Goal: Task Accomplishment & Management: Complete application form

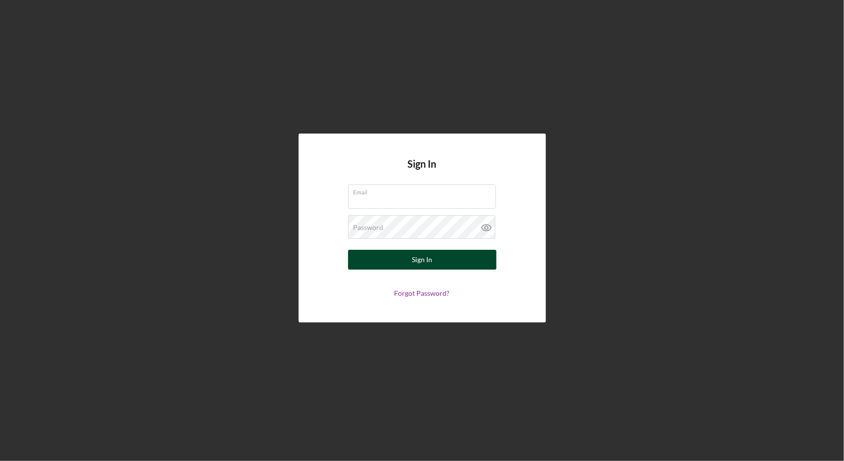
type input "[EMAIL_ADDRESS][DOMAIN_NAME]"
click at [443, 259] on button "Sign In" at bounding box center [422, 260] width 148 height 20
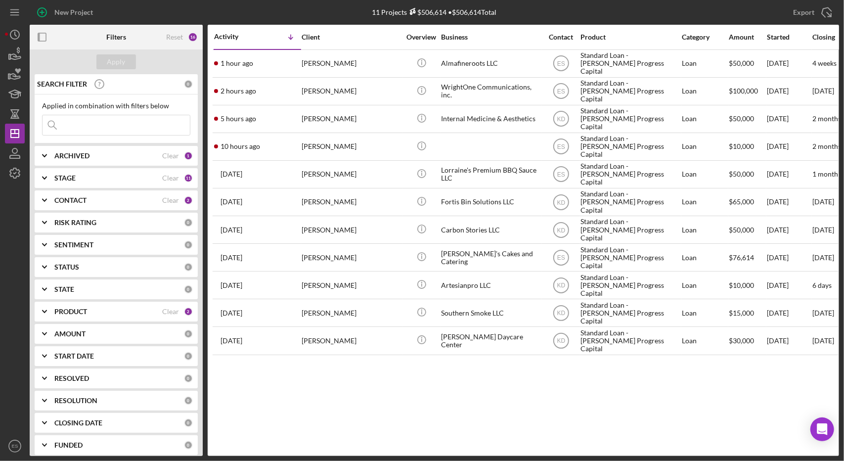
click at [443, 259] on div "[PERSON_NAME]'s Cakes and Catering" at bounding box center [490, 257] width 99 height 26
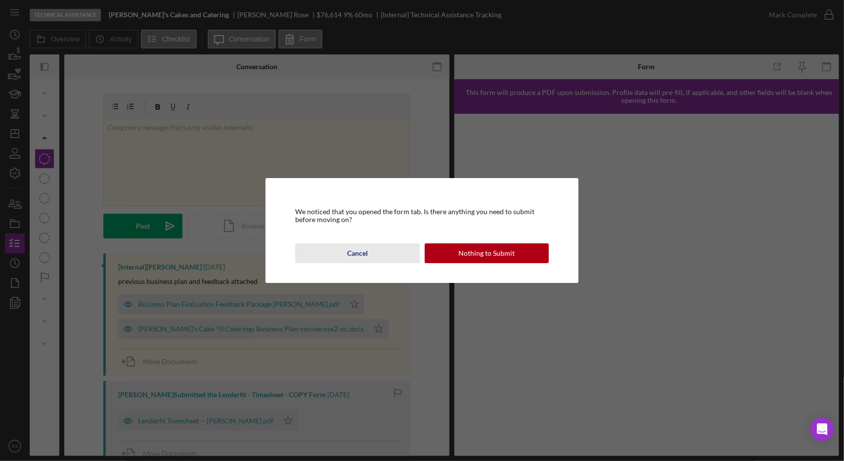
click at [375, 251] on button "Cancel" at bounding box center [357, 253] width 124 height 20
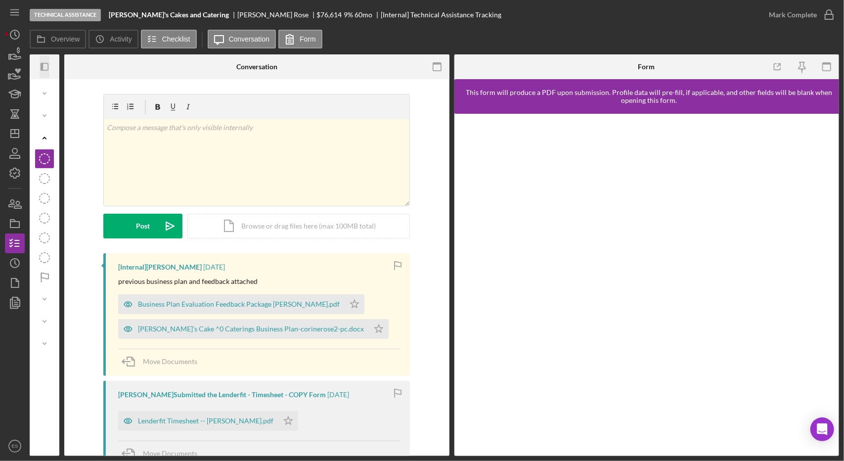
click at [43, 68] on icon "button" at bounding box center [42, 67] width 2 height 8
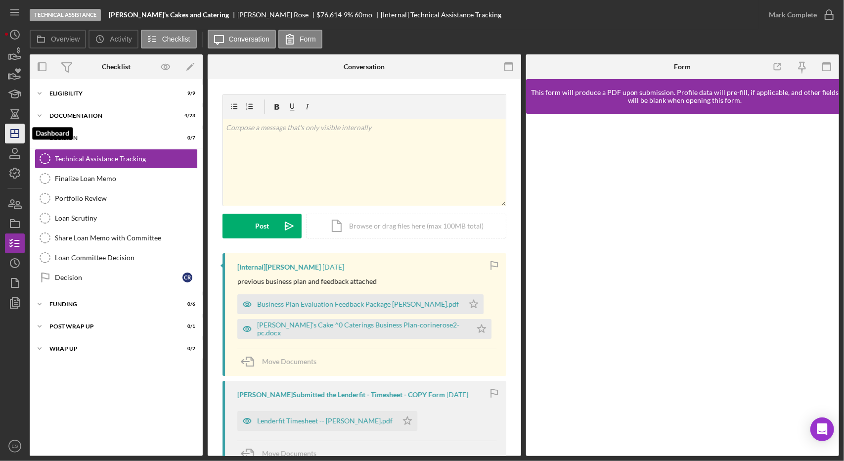
click at [15, 138] on icon "Icon/Dashboard" at bounding box center [14, 133] width 25 height 25
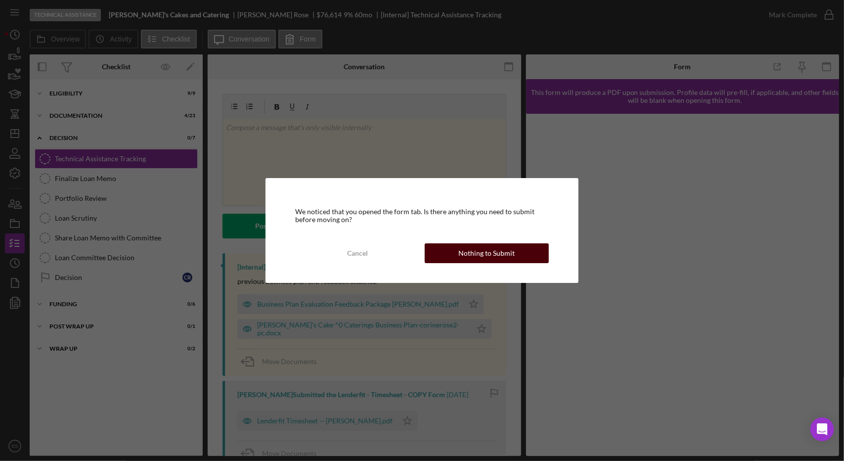
click at [494, 251] on div "Nothing to Submit" at bounding box center [486, 253] width 56 height 20
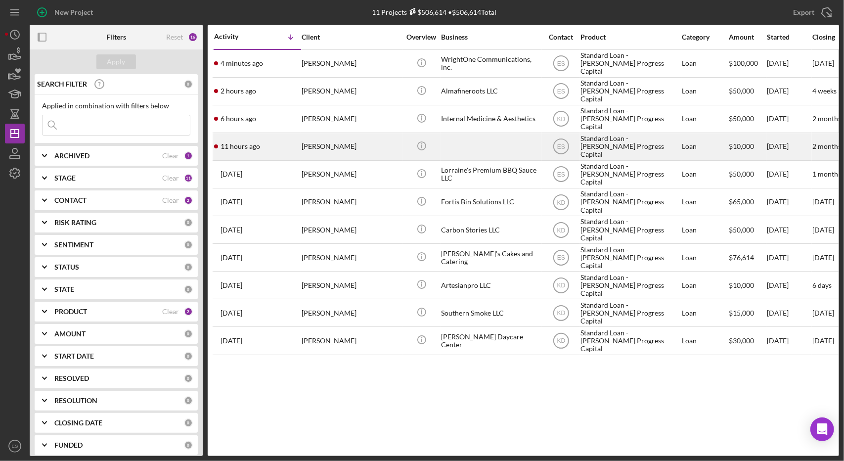
click at [514, 143] on div at bounding box center [490, 146] width 99 height 26
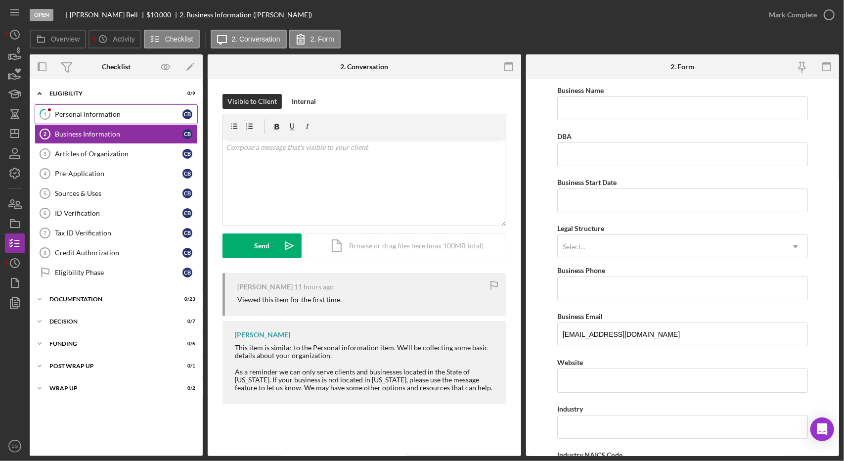
click at [106, 114] on div "Personal Information" at bounding box center [119, 114] width 128 height 8
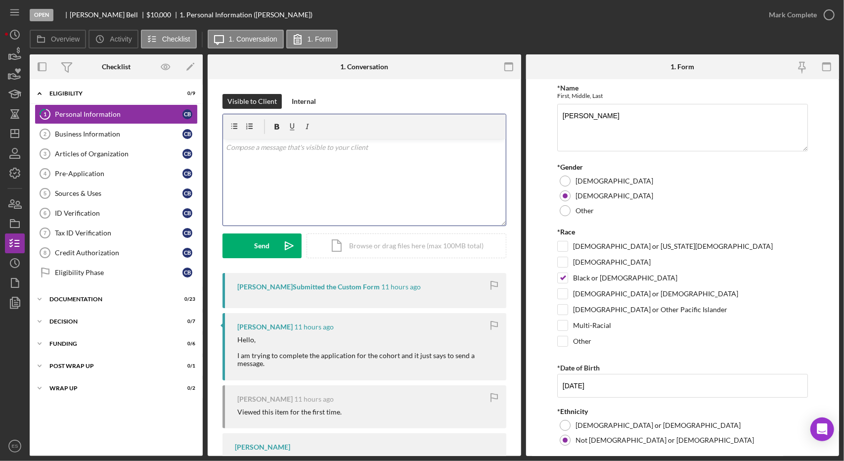
click at [380, 205] on div "v Color teal Color pink Remove color Add row above Add row below Add column bef…" at bounding box center [364, 182] width 283 height 86
click at [564, 228] on div "*Race" at bounding box center [682, 232] width 251 height 8
click at [525, 458] on div "Open [PERSON_NAME] $10,000 $10,000 1. Personal Information ([PERSON_NAME]) [PER…" at bounding box center [422, 230] width 844 height 461
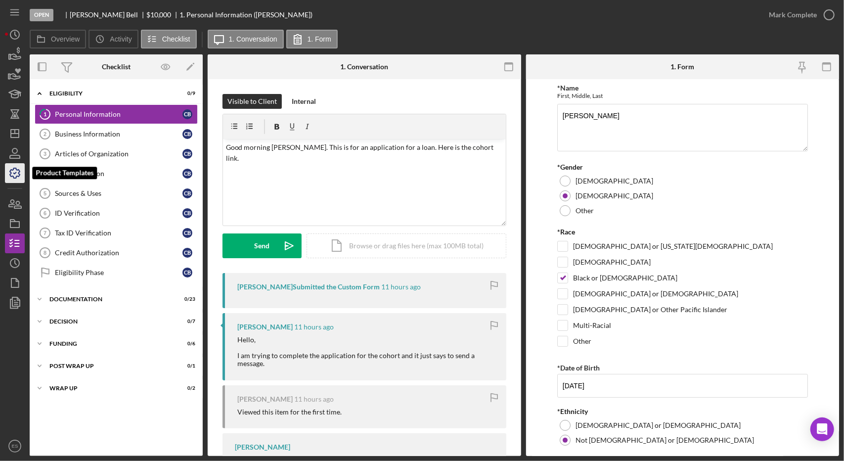
click at [6, 166] on icon "button" at bounding box center [14, 173] width 25 height 25
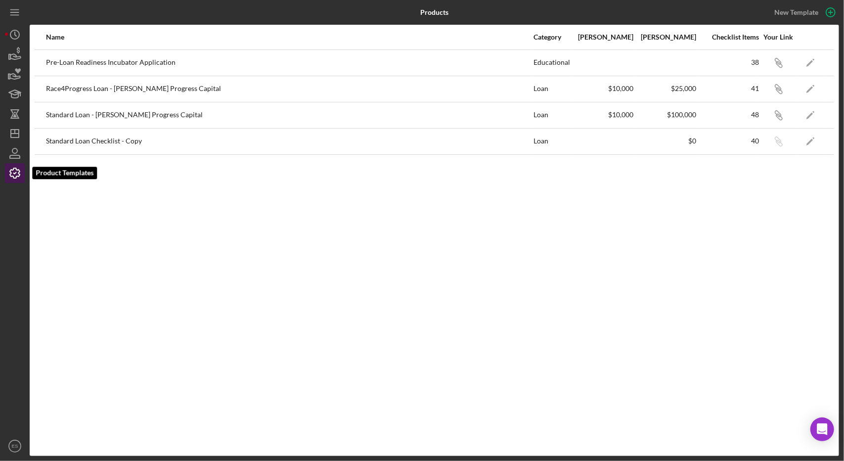
click at [6, 166] on icon "button" at bounding box center [14, 173] width 25 height 25
click at [782, 56] on icon "Icon/Link" at bounding box center [778, 62] width 22 height 22
click at [11, 132] on icon "Icon/Dashboard" at bounding box center [14, 133] width 25 height 25
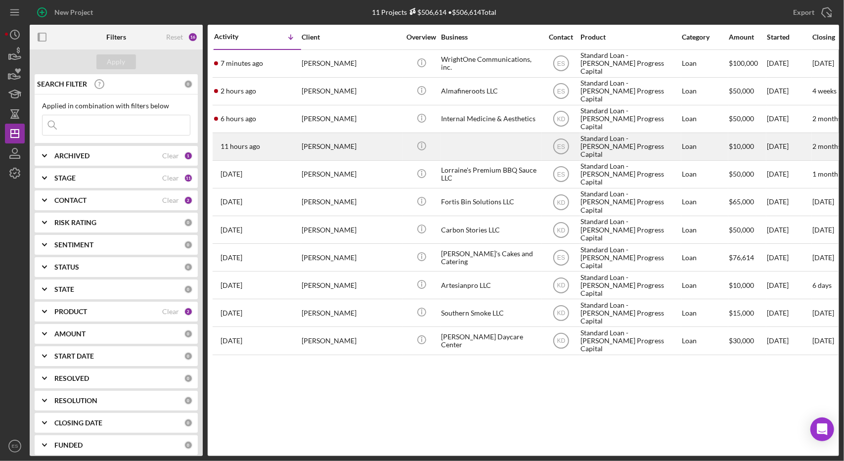
click at [525, 139] on div at bounding box center [490, 146] width 99 height 26
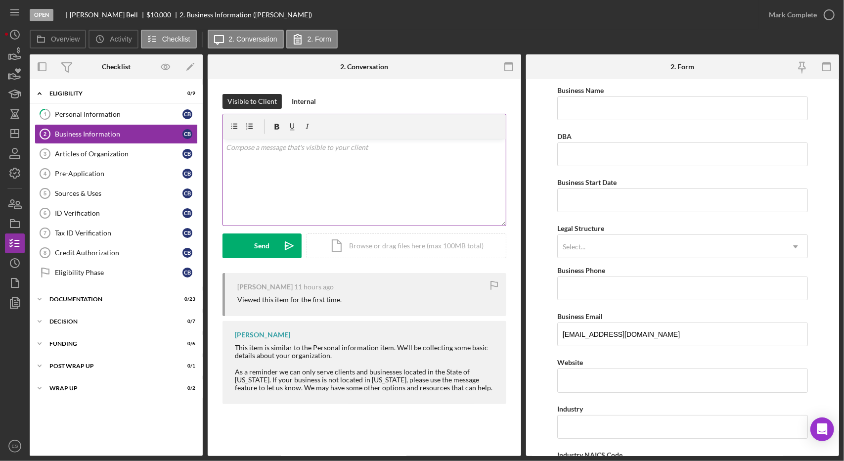
click at [322, 168] on div "v Color teal Color pink Remove color Add row above Add row below Add column bef…" at bounding box center [364, 182] width 283 height 86
click at [146, 121] on link "1 Personal Information C B" at bounding box center [116, 114] width 163 height 20
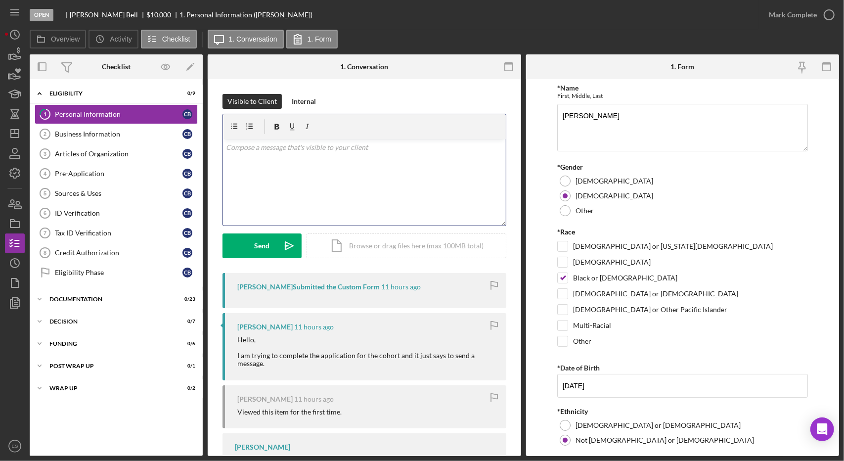
click at [282, 181] on div "v Color teal Color pink Remove color Add row above Add row below Add column bef…" at bounding box center [364, 182] width 283 height 86
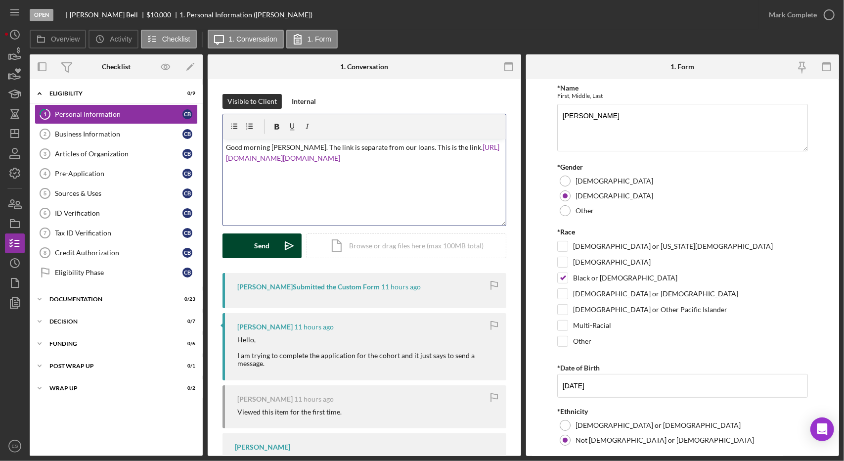
click at [260, 247] on div "Send" at bounding box center [262, 245] width 15 height 25
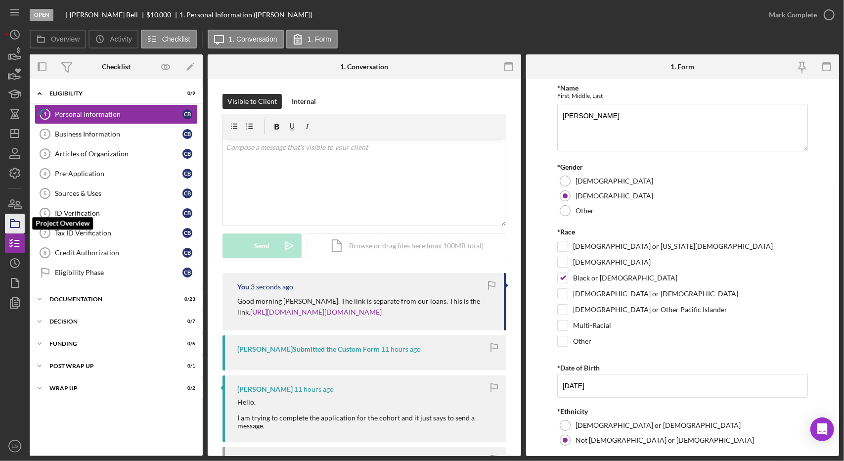
click at [20, 223] on icon "button" at bounding box center [14, 223] width 25 height 25
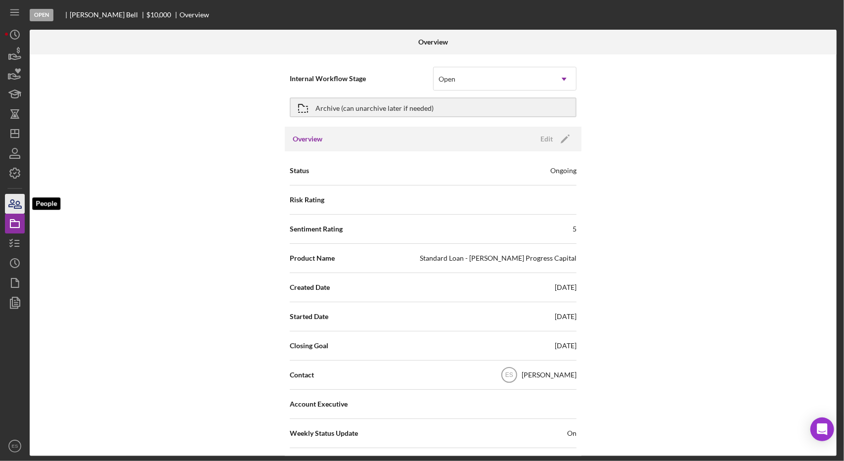
click at [12, 209] on icon "button" at bounding box center [14, 203] width 25 height 25
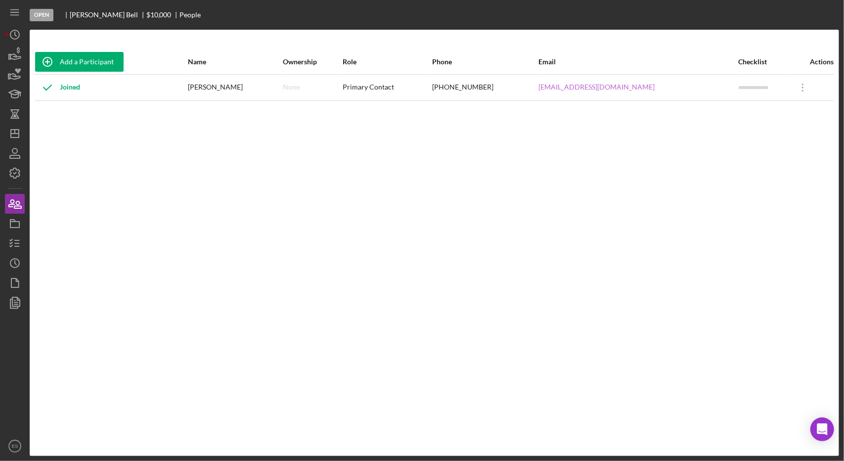
click at [538, 84] on link "[EMAIL_ADDRESS][DOMAIN_NAME]" at bounding box center [596, 87] width 116 height 8
drag, startPoint x: 640, startPoint y: 89, endPoint x: 524, endPoint y: 88, distance: 115.2
click at [538, 88] on div "[EMAIL_ADDRESS][DOMAIN_NAME]" at bounding box center [637, 87] width 199 height 25
copy link "[EMAIL_ADDRESS][DOMAIN_NAME]"
click at [13, 132] on icon "Icon/Dashboard" at bounding box center [14, 133] width 25 height 25
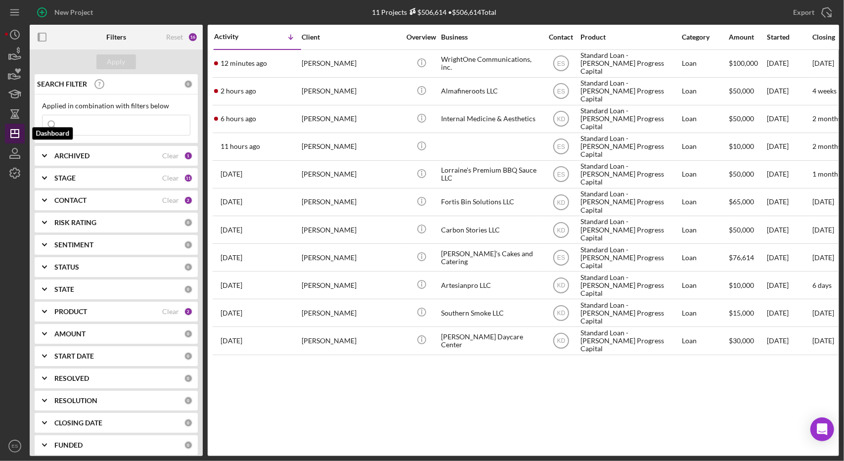
click at [13, 132] on icon "Icon/Dashboard" at bounding box center [14, 133] width 25 height 25
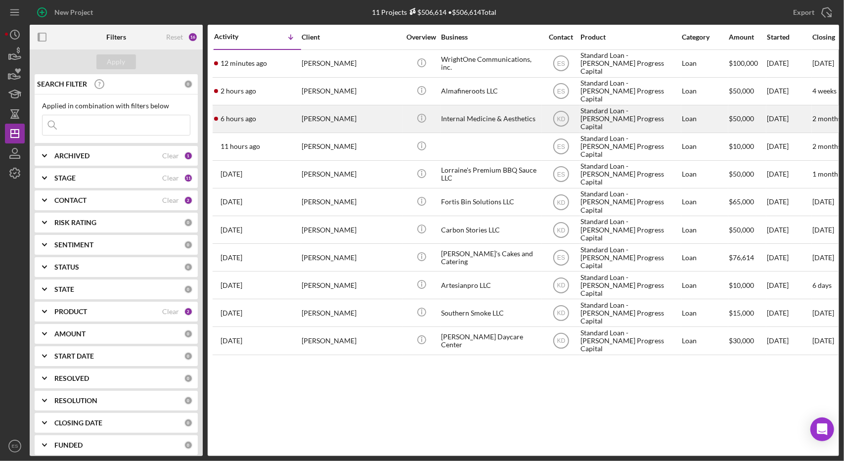
click at [481, 118] on div "Internal Medicine & Aesthetics" at bounding box center [490, 119] width 99 height 26
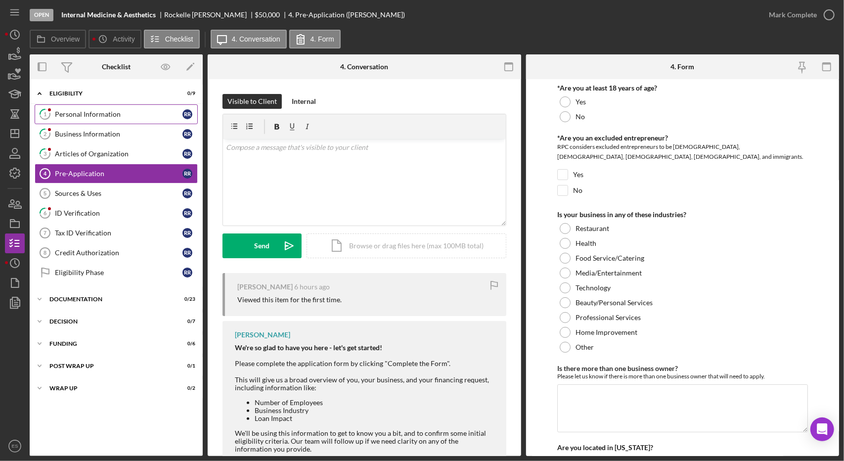
click at [98, 113] on div "Personal Information" at bounding box center [119, 114] width 128 height 8
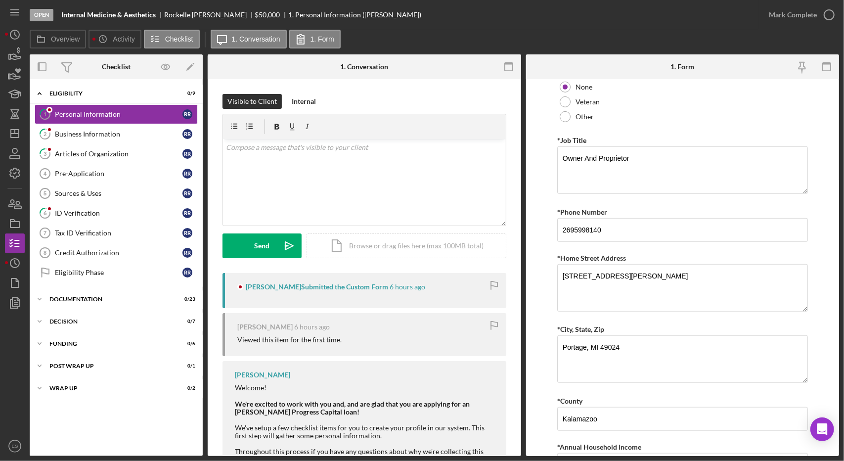
scroll to position [439, 0]
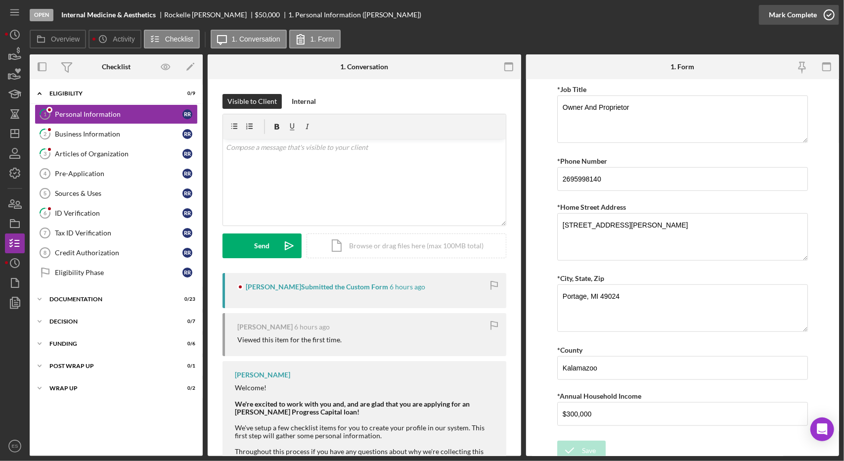
click at [817, 18] on icon "button" at bounding box center [828, 14] width 25 height 25
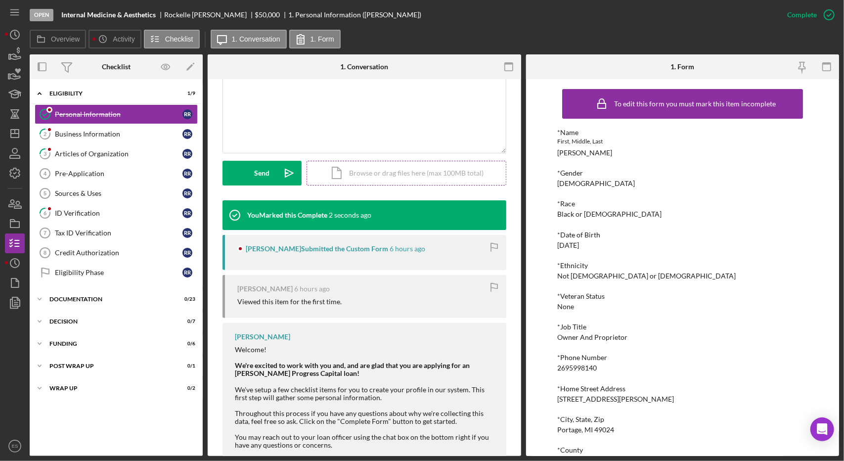
scroll to position [249, 0]
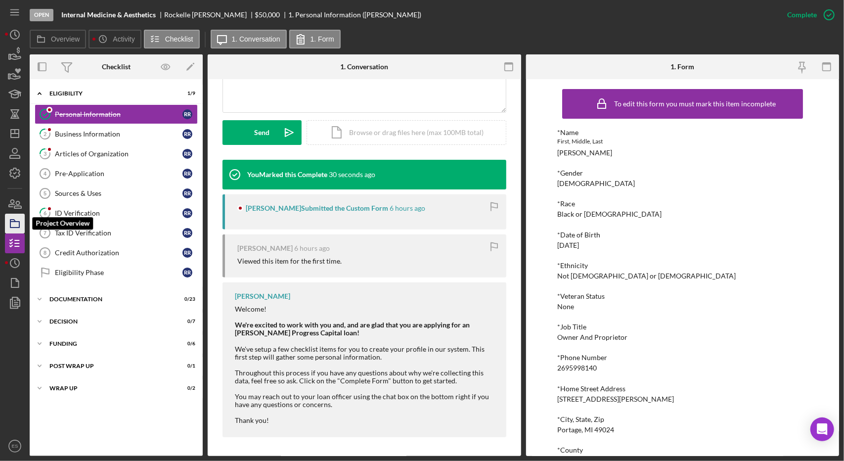
click at [11, 219] on polygon "button" at bounding box center [12, 220] width 5 height 2
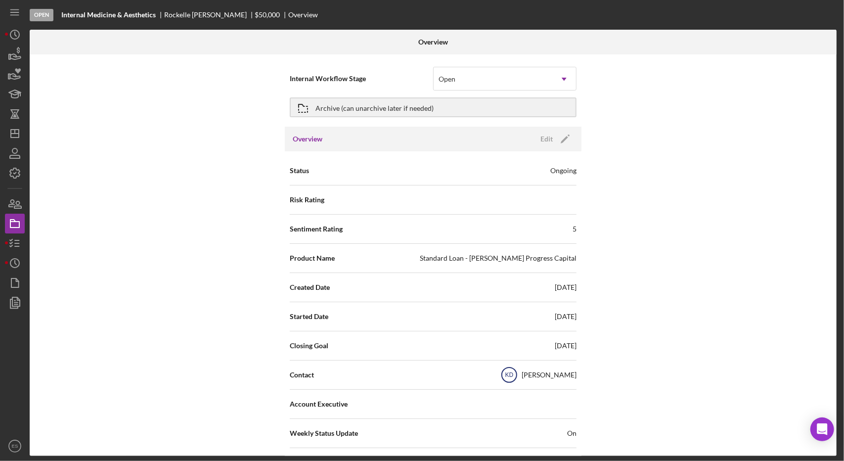
click at [514, 373] on text "KD" at bounding box center [509, 375] width 8 height 7
click at [13, 126] on icon "Icon/Dashboard" at bounding box center [14, 133] width 25 height 25
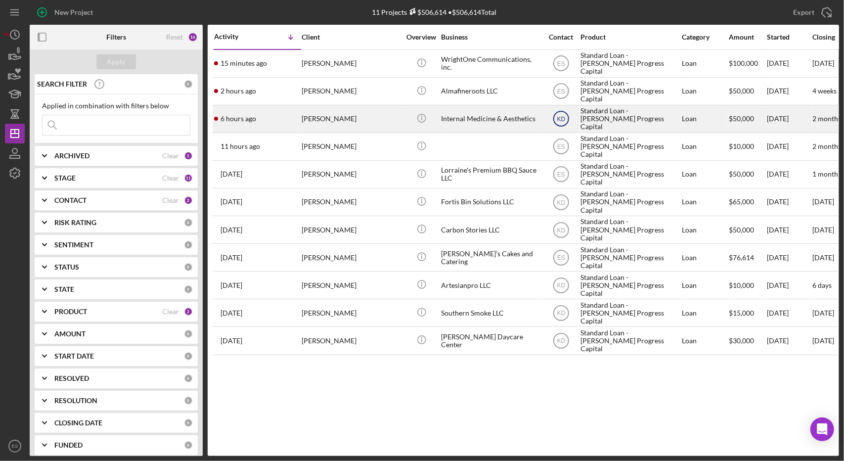
click at [562, 114] on icon "KD" at bounding box center [561, 118] width 25 height 25
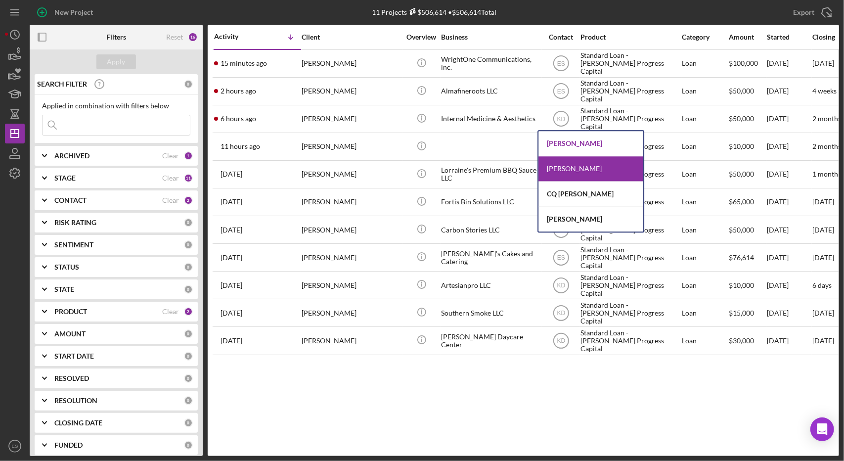
click at [561, 140] on div "[PERSON_NAME]" at bounding box center [590, 143] width 105 height 25
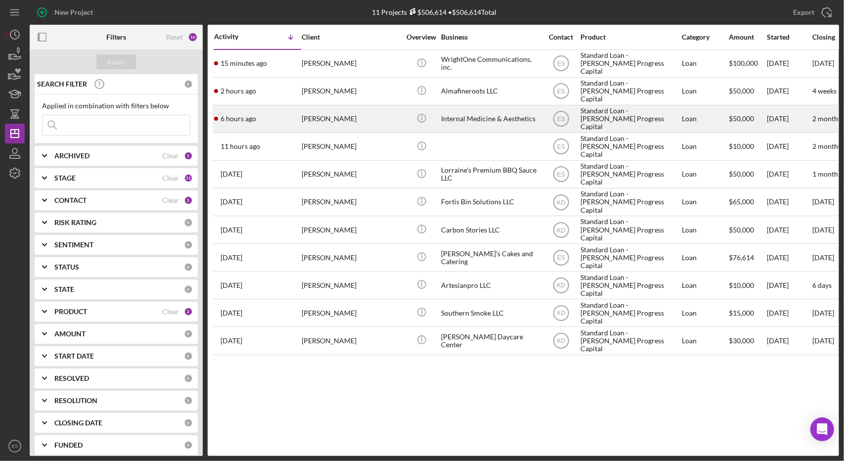
click at [505, 116] on div "Internal Medicine & Aesthetics" at bounding box center [490, 119] width 99 height 26
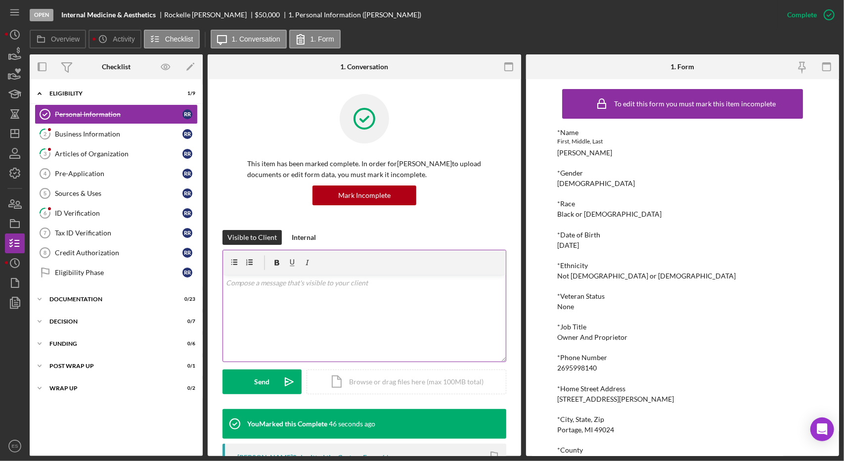
click at [307, 301] on div "v Color teal Color pink Remove color Add row above Add row below Add column bef…" at bounding box center [364, 318] width 283 height 86
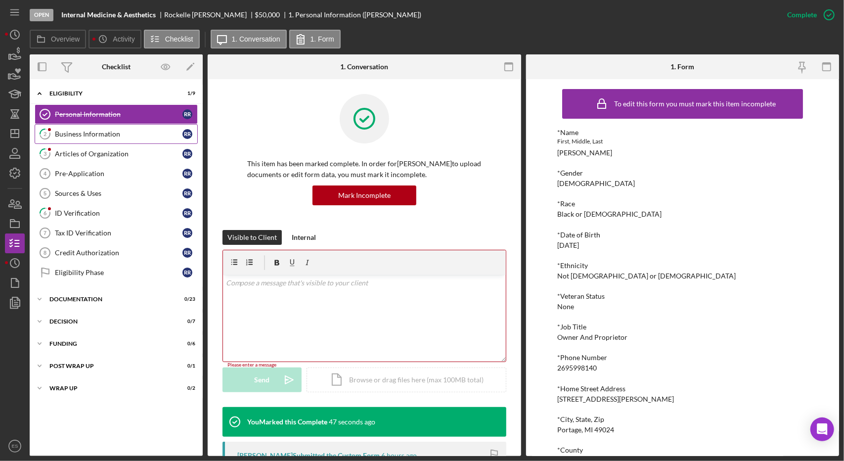
click at [111, 135] on div "Business Information" at bounding box center [119, 134] width 128 height 8
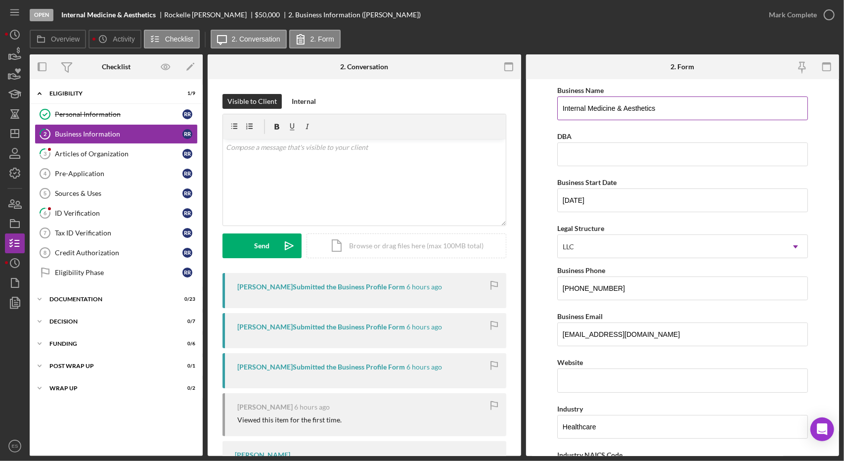
click at [681, 106] on input "Internal Medicine & Aesthetics" at bounding box center [682, 108] width 251 height 24
click at [538, 164] on form "Business Name Internal Medicine & Aesthetics DBA Business Start Date [DATE] Leg…" at bounding box center [682, 267] width 313 height 377
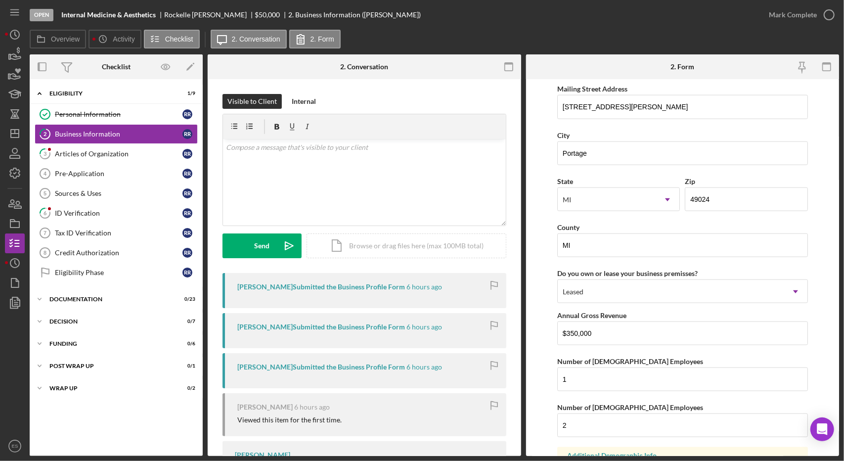
scroll to position [823, 0]
click at [341, 182] on div "v Color teal Color pink Remove color Add row above Add row below Add column bef…" at bounding box center [364, 182] width 283 height 86
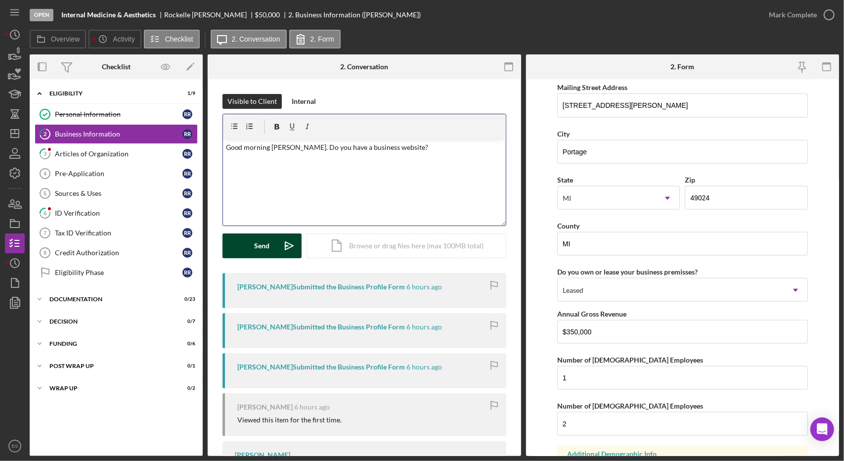
click at [285, 251] on icon "Icon/icon-invite-send" at bounding box center [289, 245] width 25 height 25
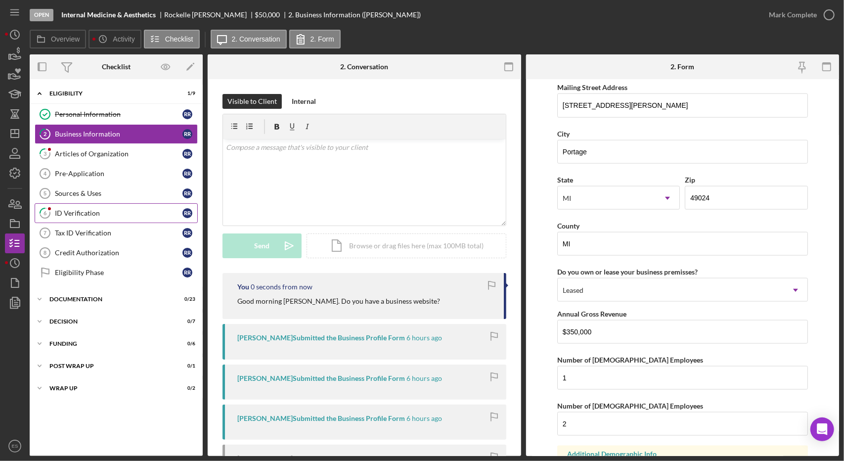
click at [107, 209] on div "ID Verification" at bounding box center [119, 213] width 128 height 8
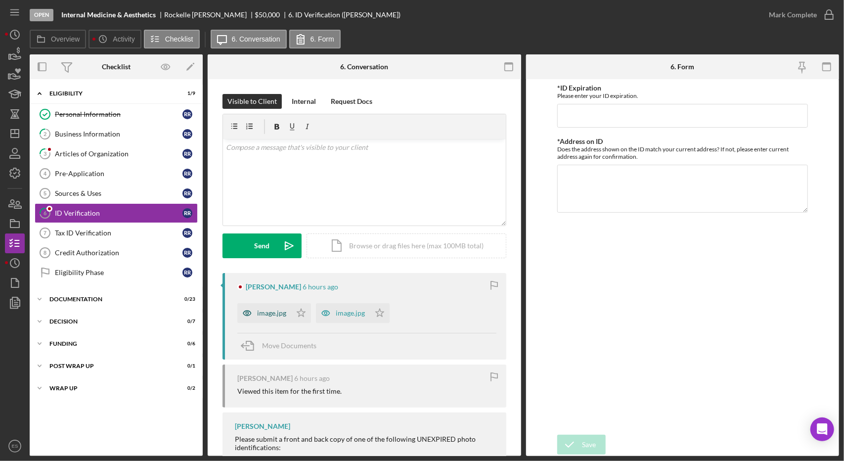
click at [281, 313] on div "image.jpg" at bounding box center [271, 313] width 29 height 8
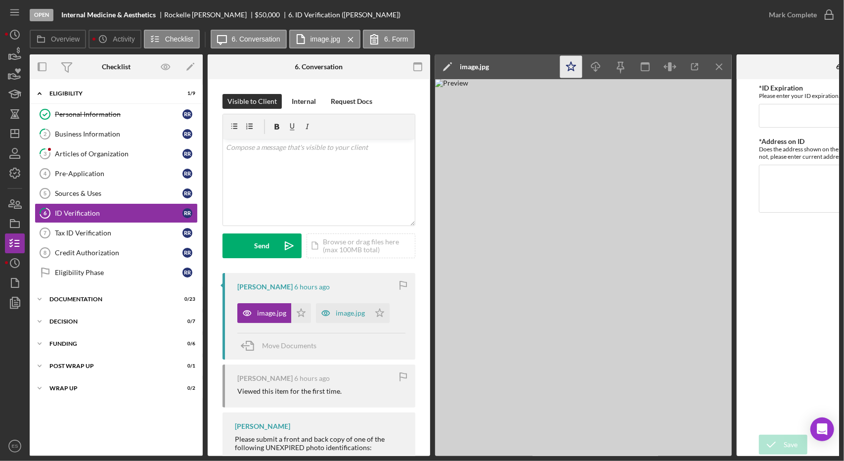
click at [572, 65] on polygon "button" at bounding box center [570, 66] width 9 height 9
click at [344, 316] on div "image.jpg" at bounding box center [350, 313] width 29 height 8
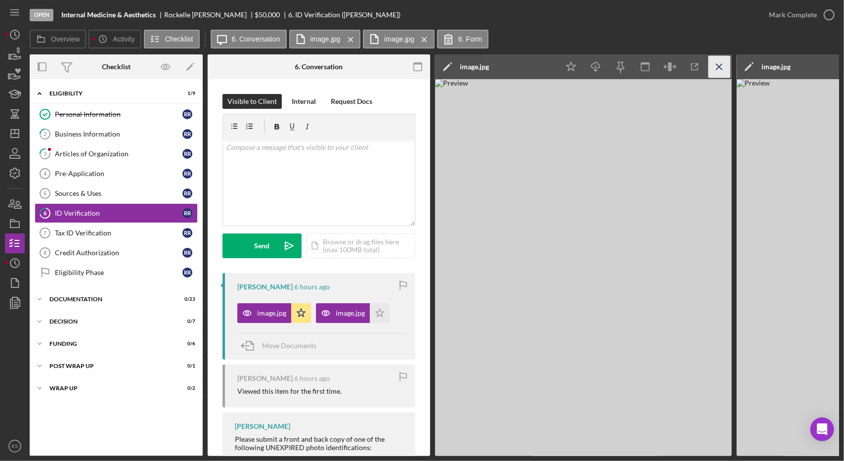
click at [717, 69] on icon "Icon/Menu Close" at bounding box center [719, 67] width 22 height 22
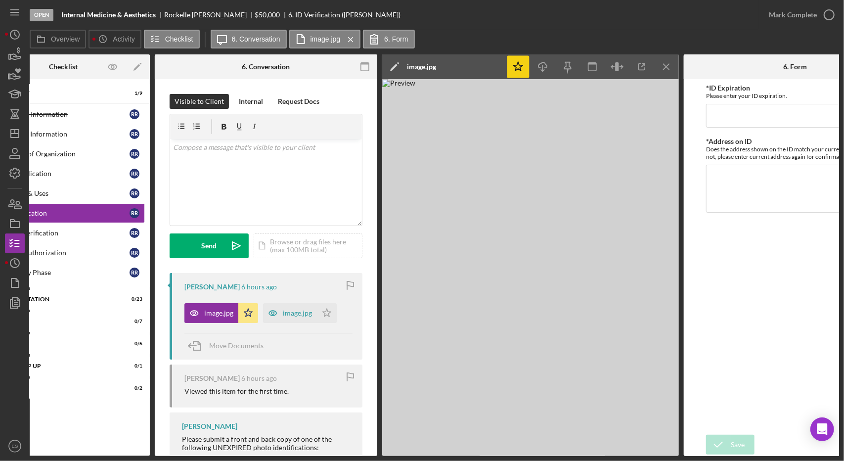
scroll to position [0, 53]
click at [729, 120] on input "*ID Expiration" at bounding box center [794, 116] width 178 height 24
click at [726, 116] on input "09/072028" at bounding box center [794, 116] width 178 height 24
type input "[DATE]"
click at [748, 180] on textarea "*Address on ID" at bounding box center [794, 188] width 178 height 47
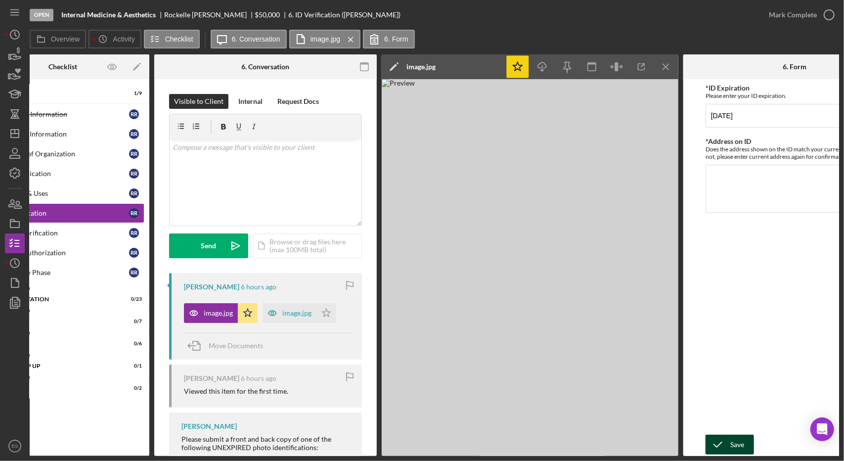
click at [728, 438] on icon "submit" at bounding box center [717, 444] width 25 height 25
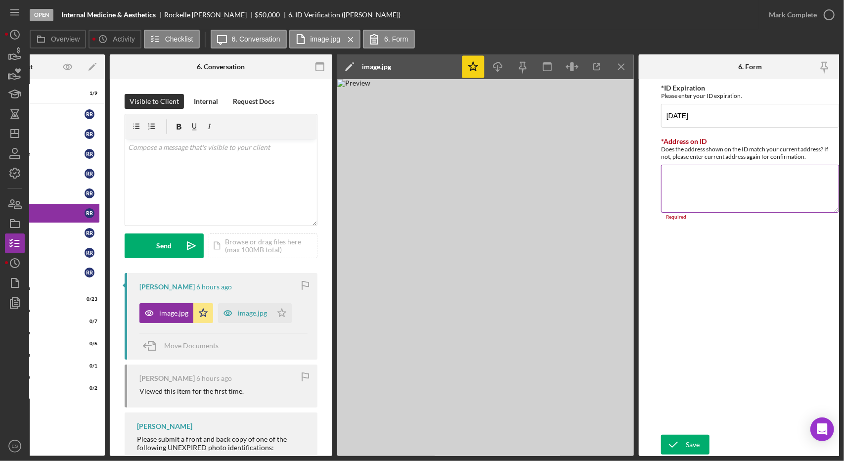
click at [697, 182] on textarea "*Address on ID" at bounding box center [750, 188] width 178 height 47
type textarea "Same"
click at [694, 439] on div "Save" at bounding box center [692, 444] width 14 height 20
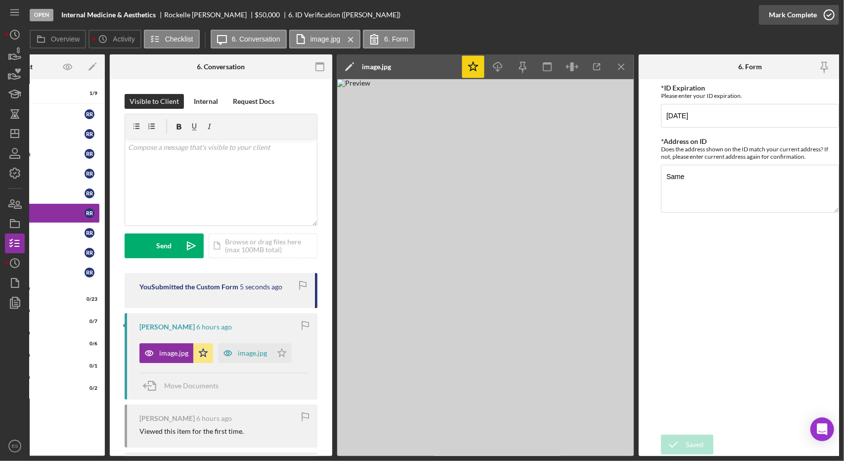
click at [774, 12] on div "Mark Complete" at bounding box center [793, 15] width 48 height 20
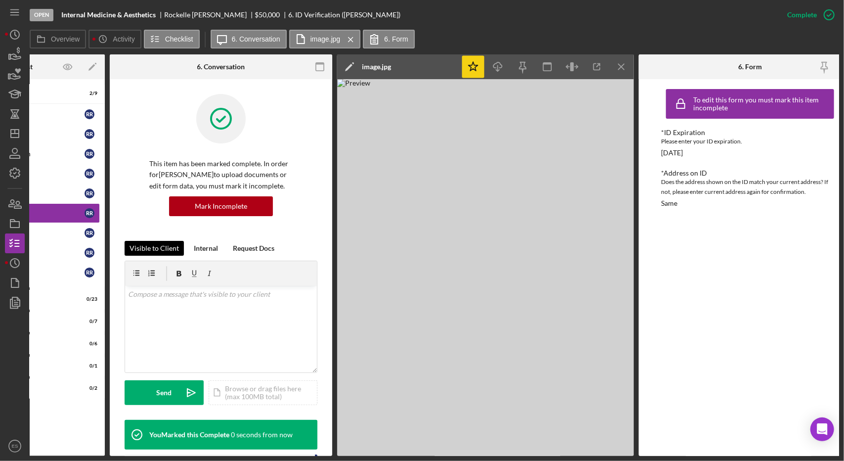
scroll to position [0, 0]
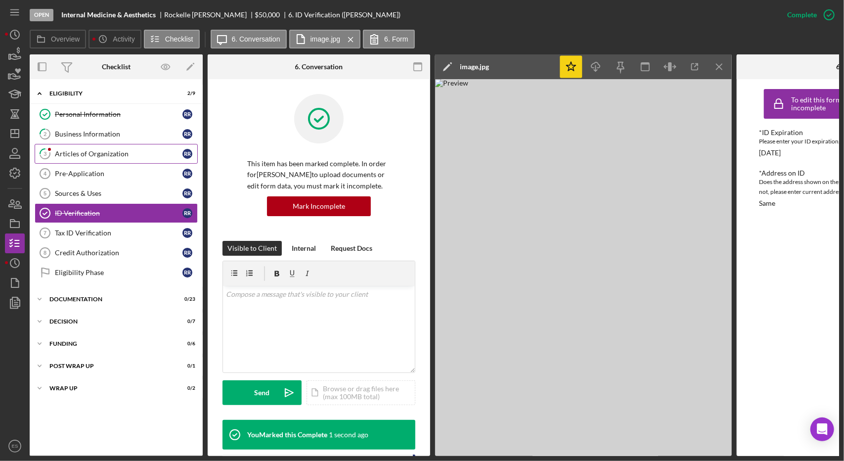
click at [69, 151] on div "Articles of Organization" at bounding box center [119, 154] width 128 height 8
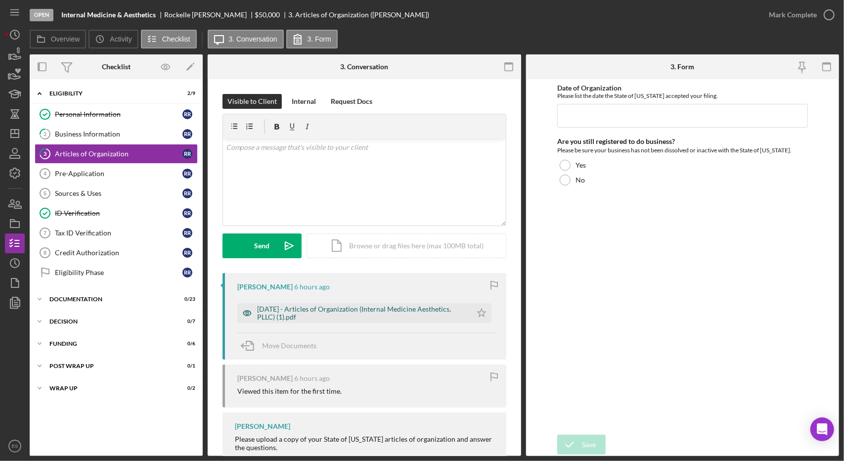
click at [358, 315] on div "[DATE] - Articles of Organization (Internal Medicine Aesthetics, PLLC) (1).pdf" at bounding box center [362, 313] width 210 height 16
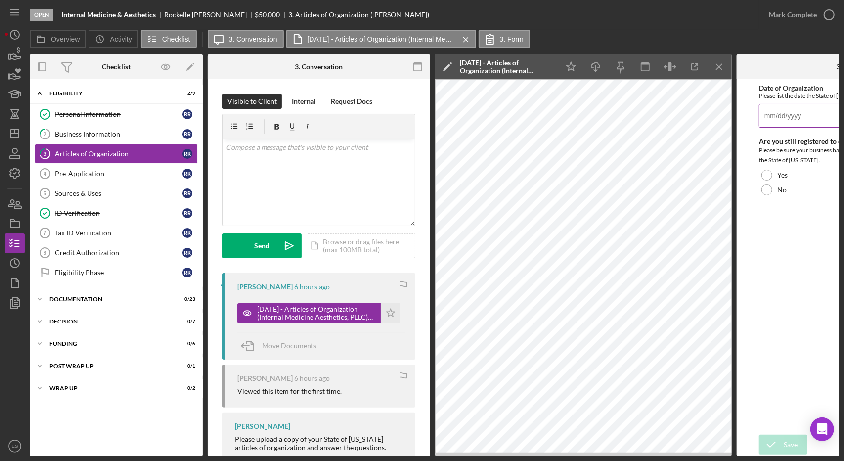
click at [786, 120] on input "Date of Organization" at bounding box center [848, 116] width 178 height 24
type input "[DATE]"
click at [765, 175] on div at bounding box center [766, 175] width 11 height 11
click at [771, 439] on icon "submit" at bounding box center [771, 444] width 25 height 25
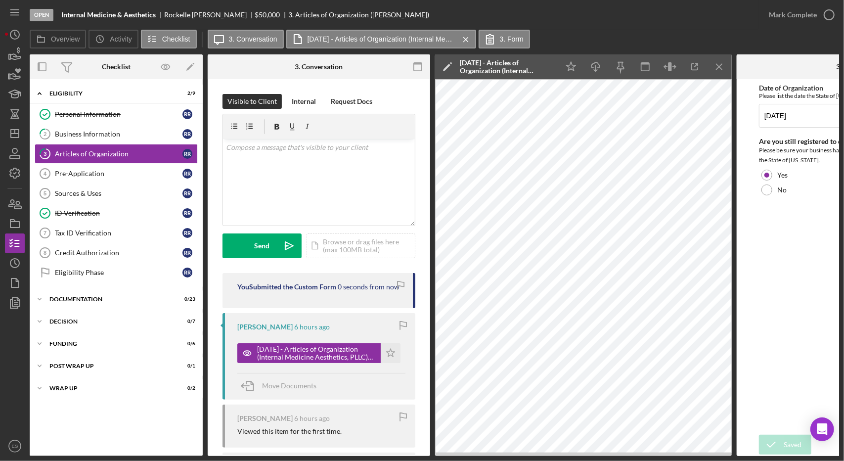
click at [384, 314] on div "[PERSON_NAME] 6 hours ago [DATE] - Articles of Organization (Internal Medicine …" at bounding box center [318, 356] width 193 height 86
click at [386, 355] on icon "Icon/Star" at bounding box center [391, 353] width 20 height 20
click at [721, 69] on line "button" at bounding box center [718, 66] width 5 height 5
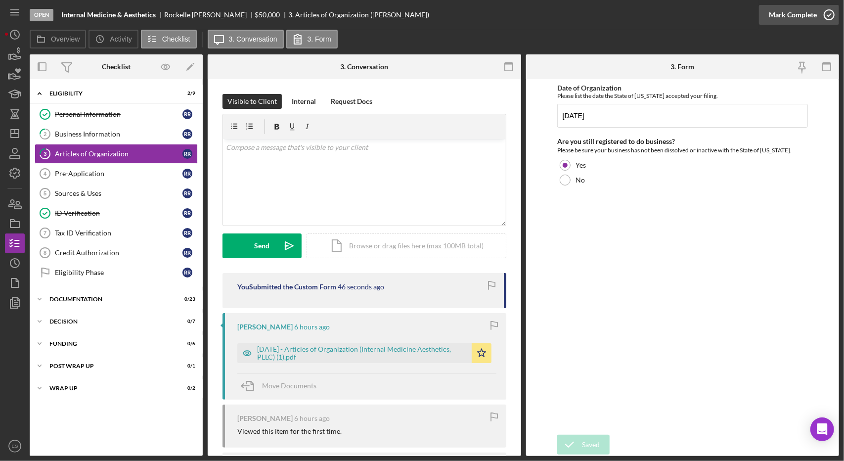
click at [827, 16] on icon "button" at bounding box center [828, 14] width 25 height 25
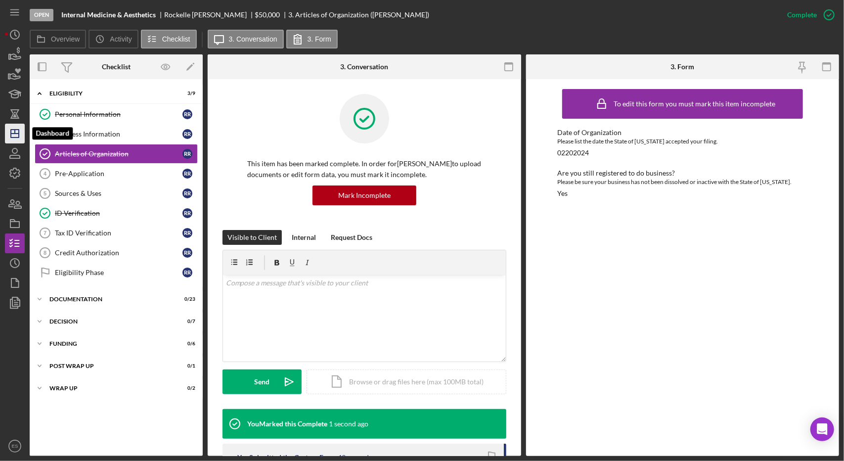
click at [15, 134] on icon "Icon/Dashboard" at bounding box center [14, 133] width 25 height 25
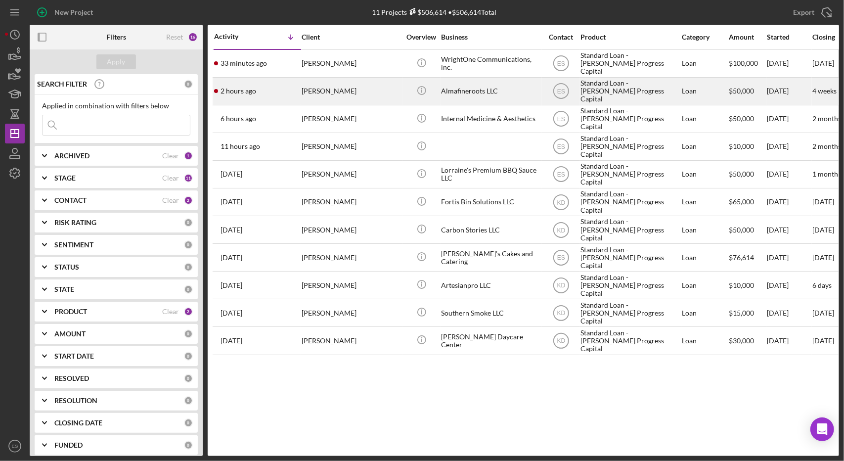
click at [498, 84] on div "Almafineroots LLC" at bounding box center [490, 91] width 99 height 26
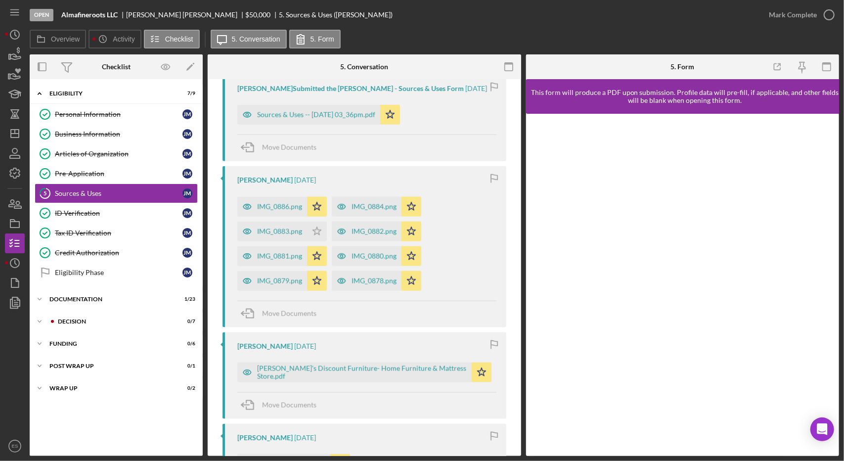
scroll to position [921, 0]
click at [400, 108] on icon "Icon/Star" at bounding box center [390, 114] width 20 height 20
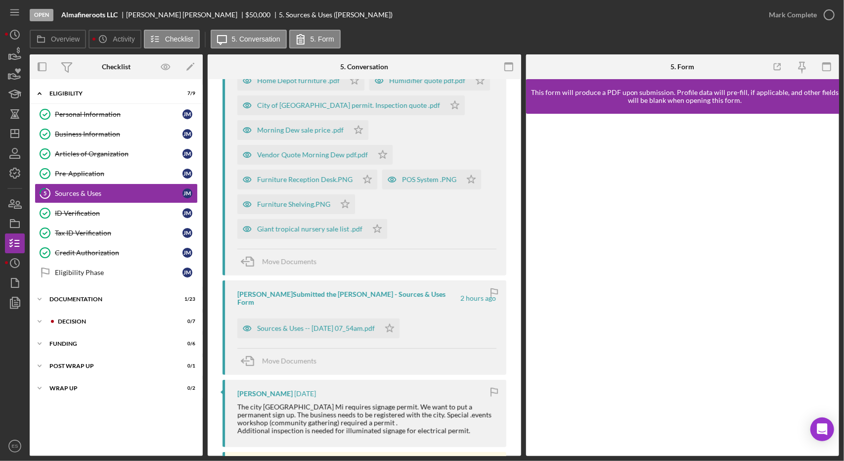
scroll to position [429, 0]
click at [324, 325] on div "Sources & Uses -- [DATE] 07_54am.pdf" at bounding box center [316, 329] width 118 height 8
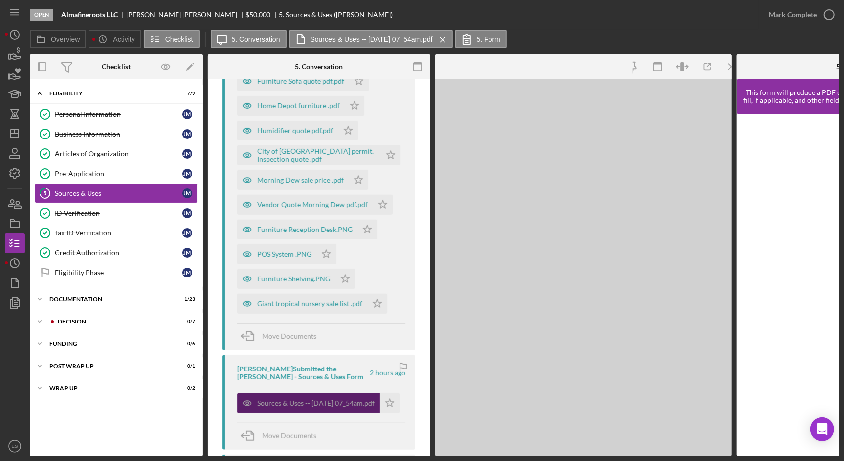
scroll to position [454, 0]
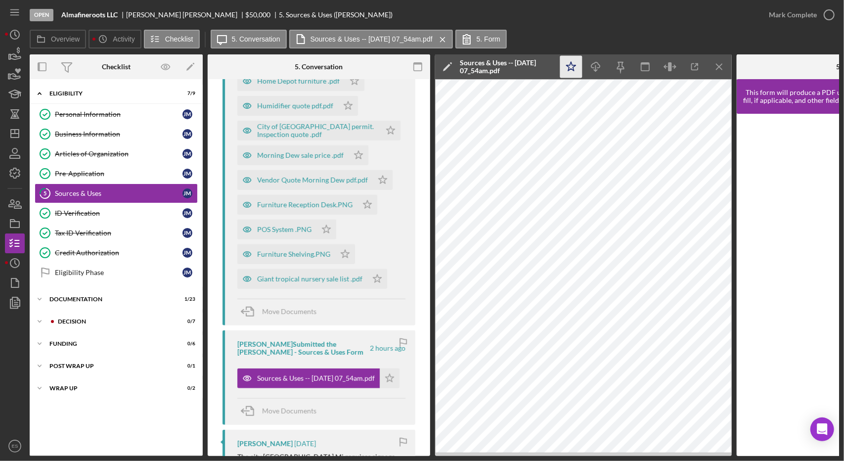
click at [575, 69] on icon "Icon/Star" at bounding box center [571, 67] width 22 height 22
